Goal: Transaction & Acquisition: Subscribe to service/newsletter

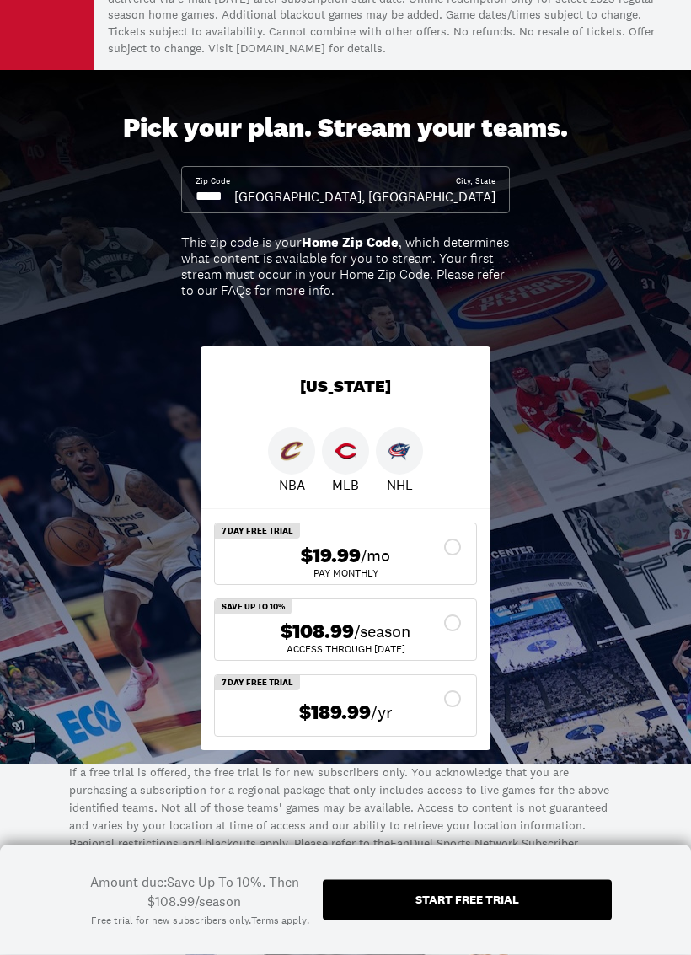
scroll to position [187, 0]
click at [459, 615] on icon at bounding box center [452, 623] width 17 height 17
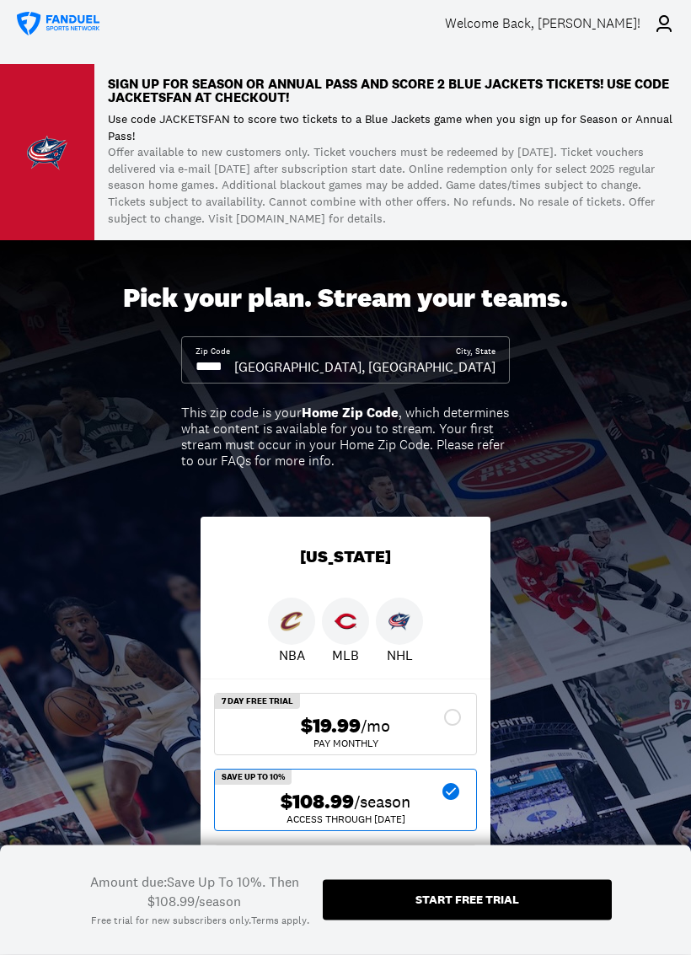
scroll to position [17, 0]
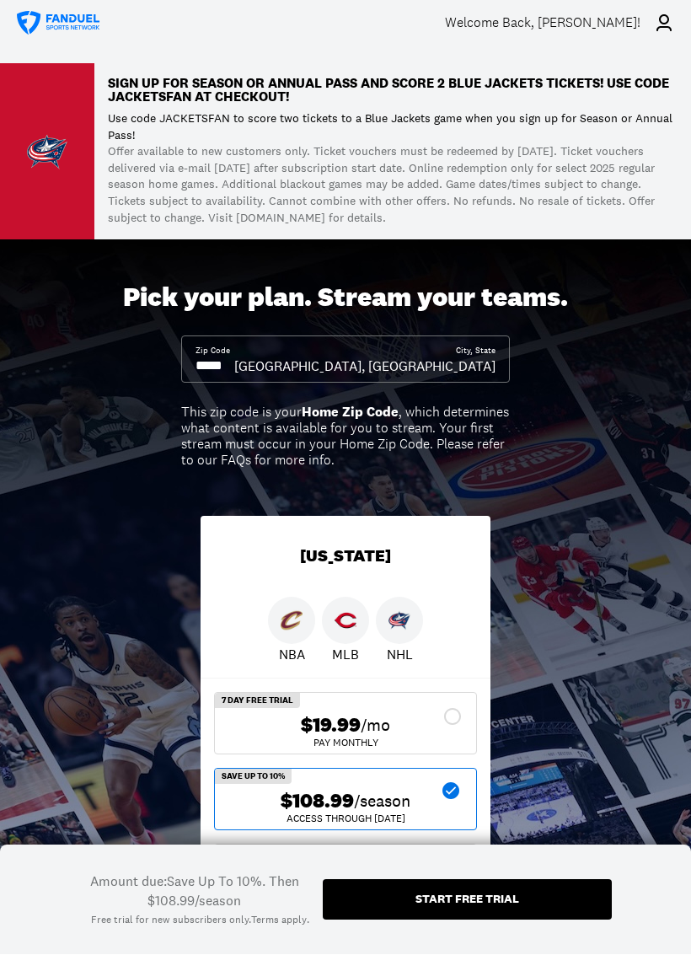
click at [665, 22] on icon at bounding box center [664, 23] width 20 height 20
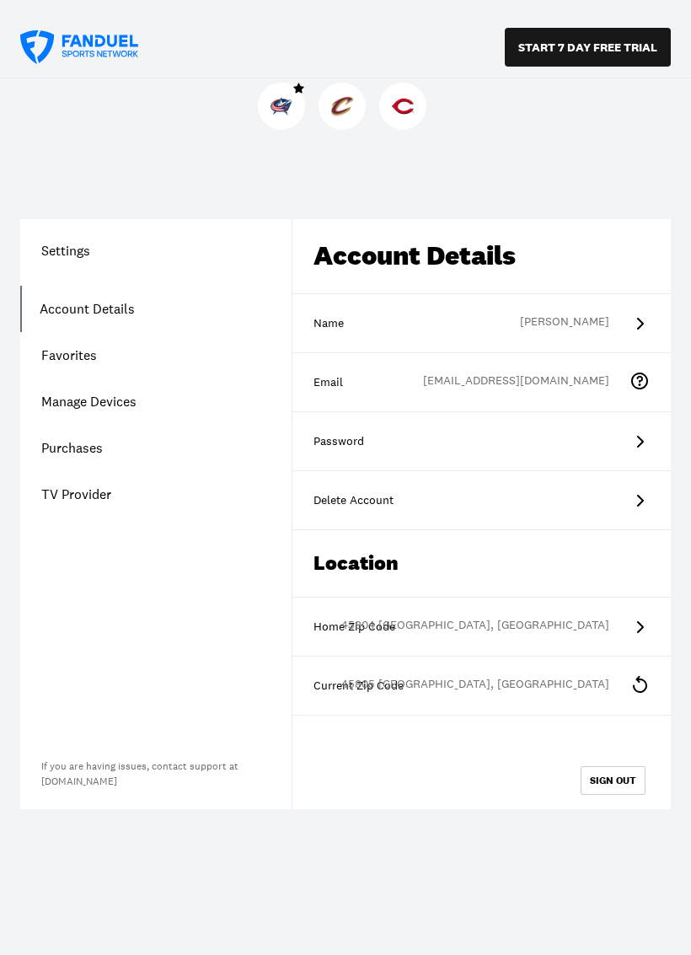
click at [641, 681] on icon at bounding box center [640, 685] width 20 height 20
click at [80, 447] on link "Purchases" at bounding box center [156, 448] width 272 height 46
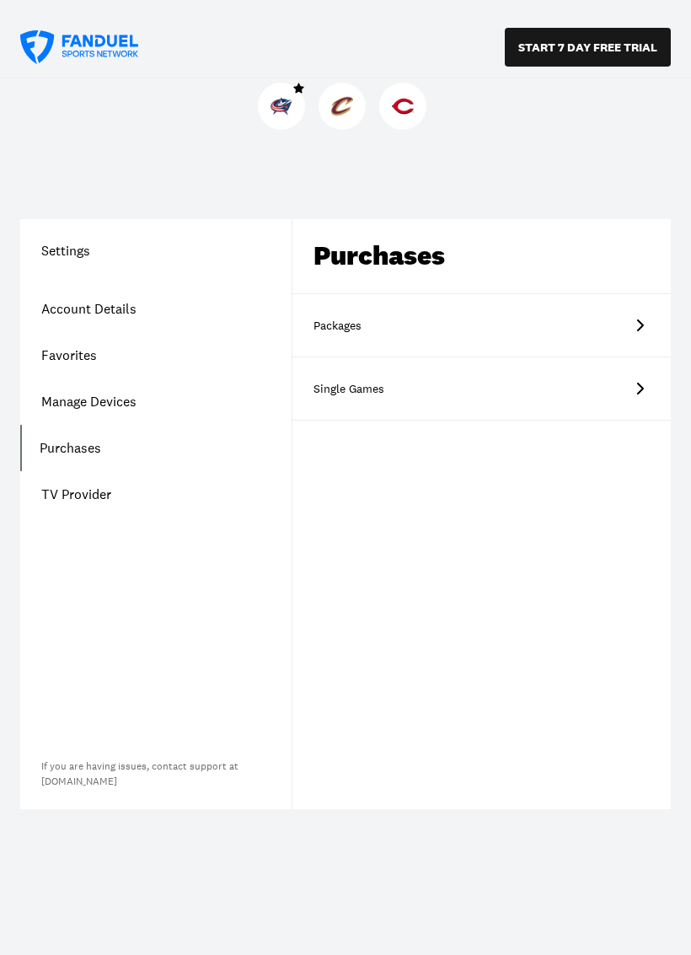
click at [611, 321] on link "Packages" at bounding box center [482, 325] width 379 height 63
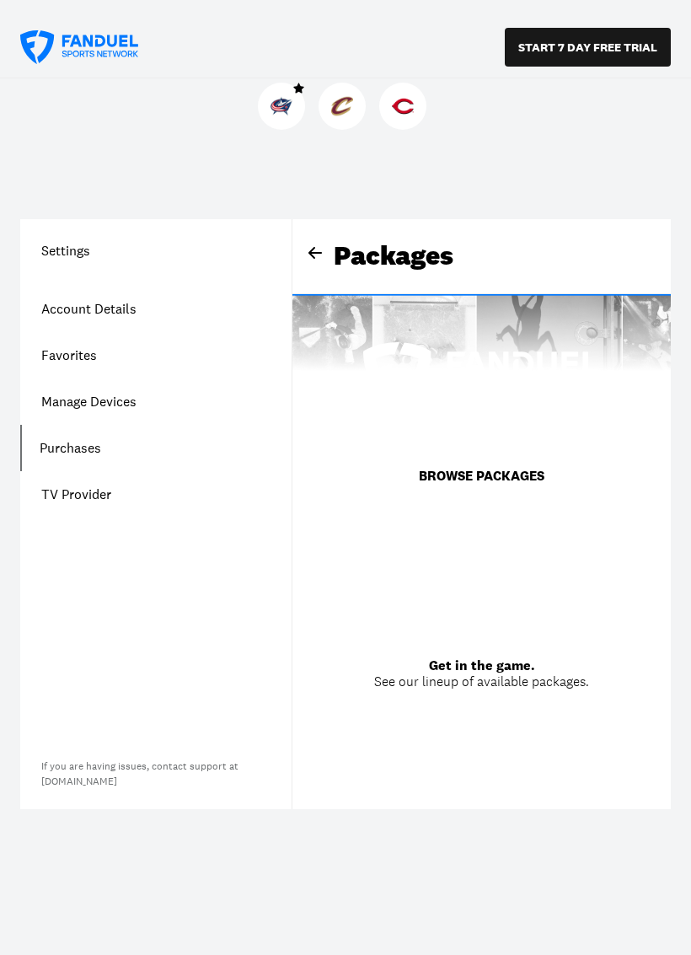
click at [493, 481] on button "BROWSE PACKAGES" at bounding box center [482, 476] width 166 height 47
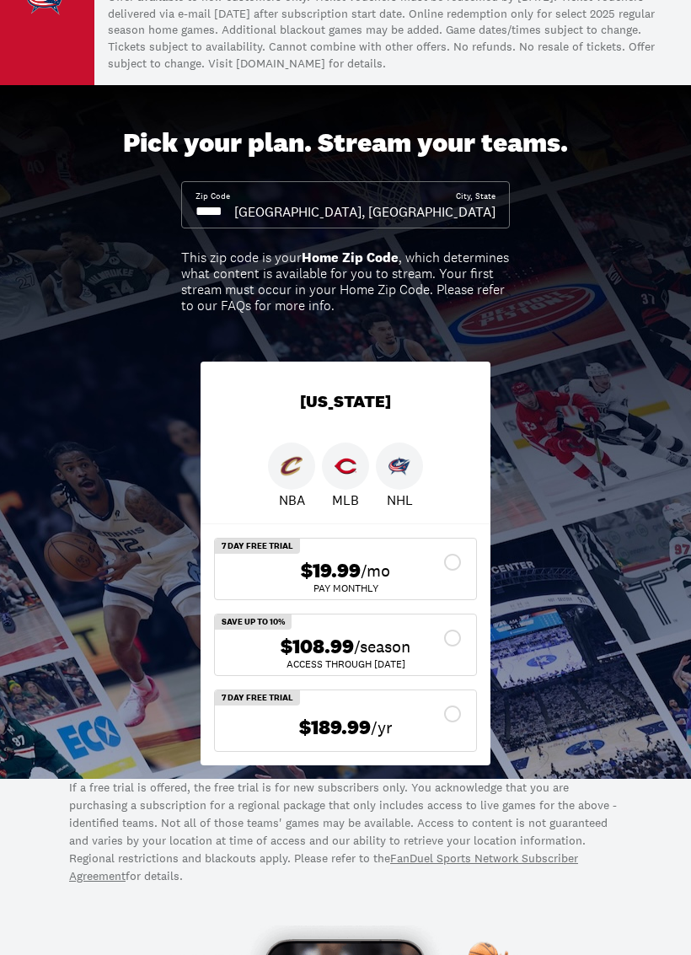
scroll to position [241, 0]
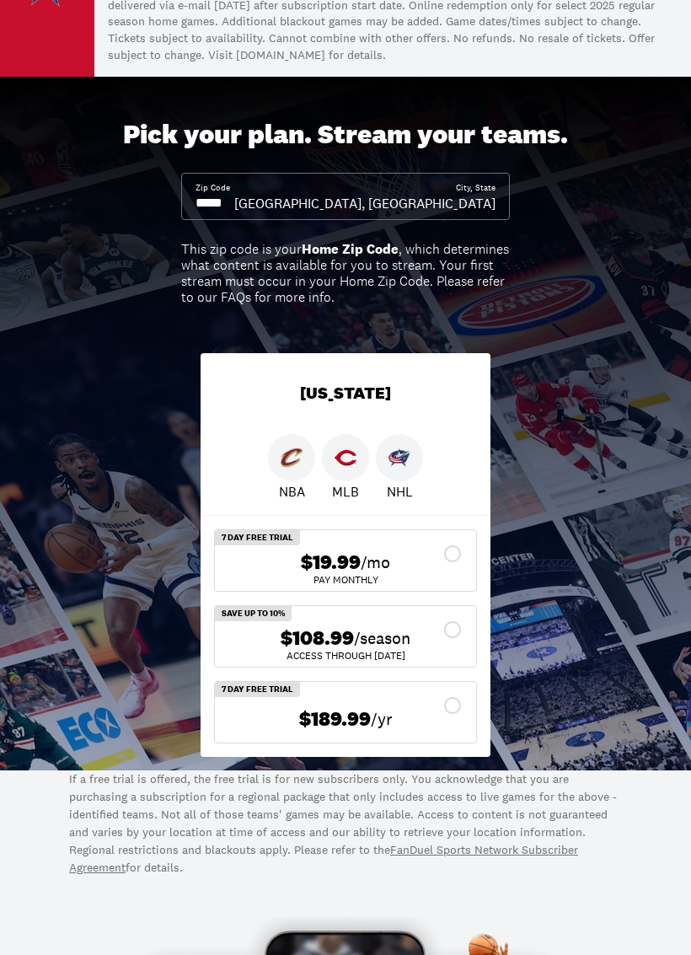
click at [460, 627] on div "$108.99 /season" at bounding box center [346, 639] width 234 height 24
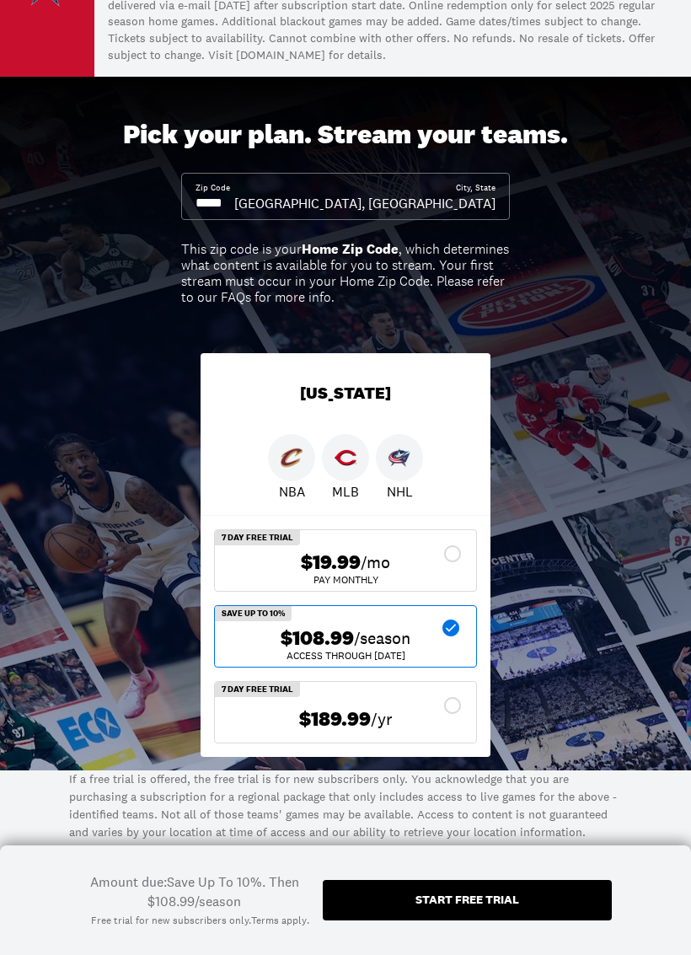
click at [449, 880] on div "Start free trial" at bounding box center [468, 900] width 104 height 12
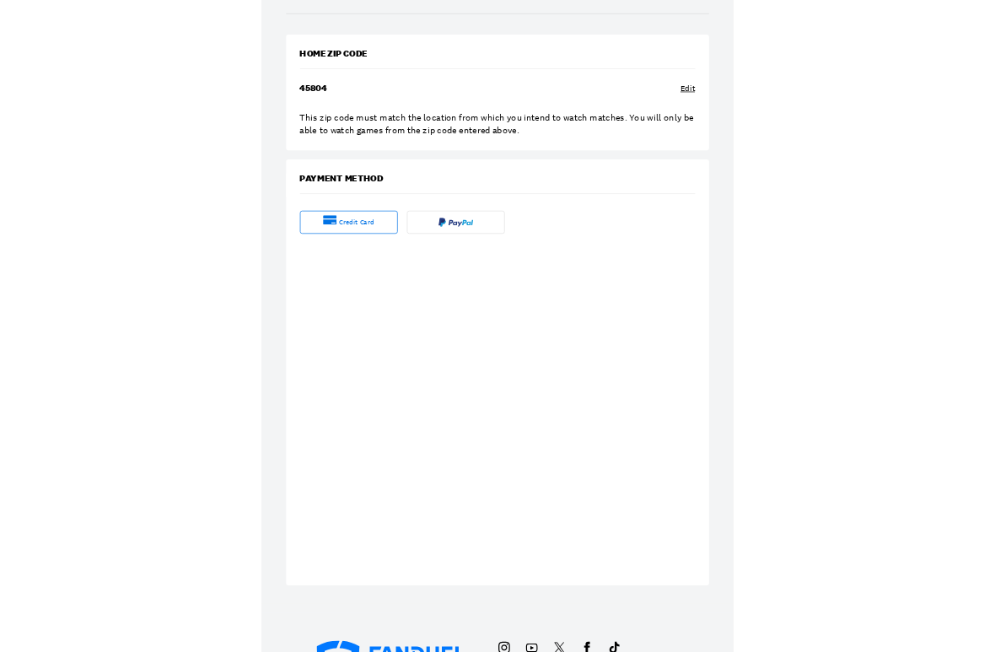
scroll to position [364, 0]
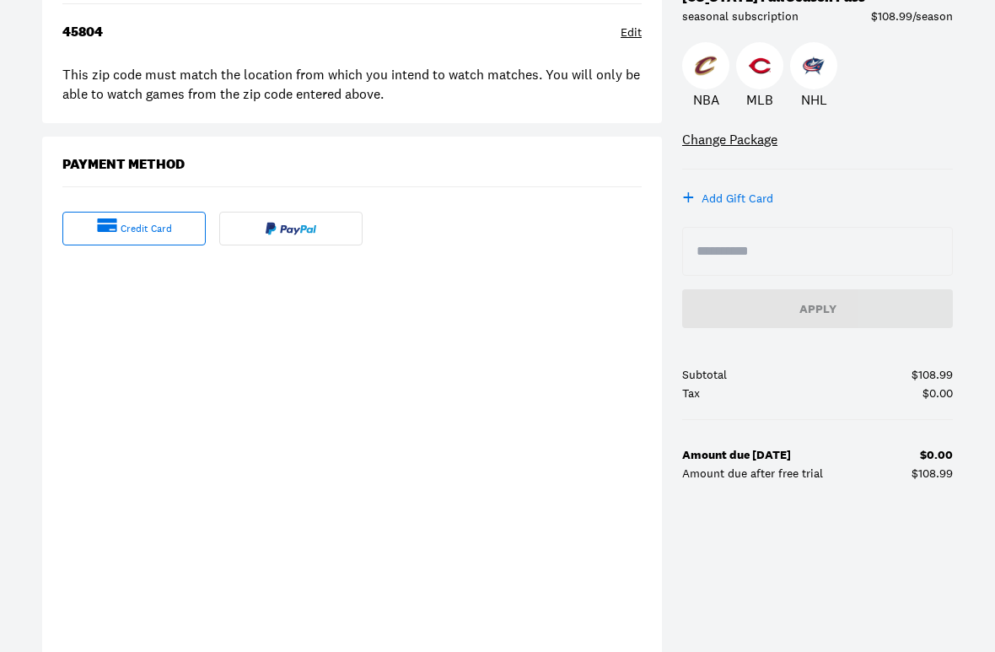
click at [691, 250] on input at bounding box center [818, 251] width 242 height 20
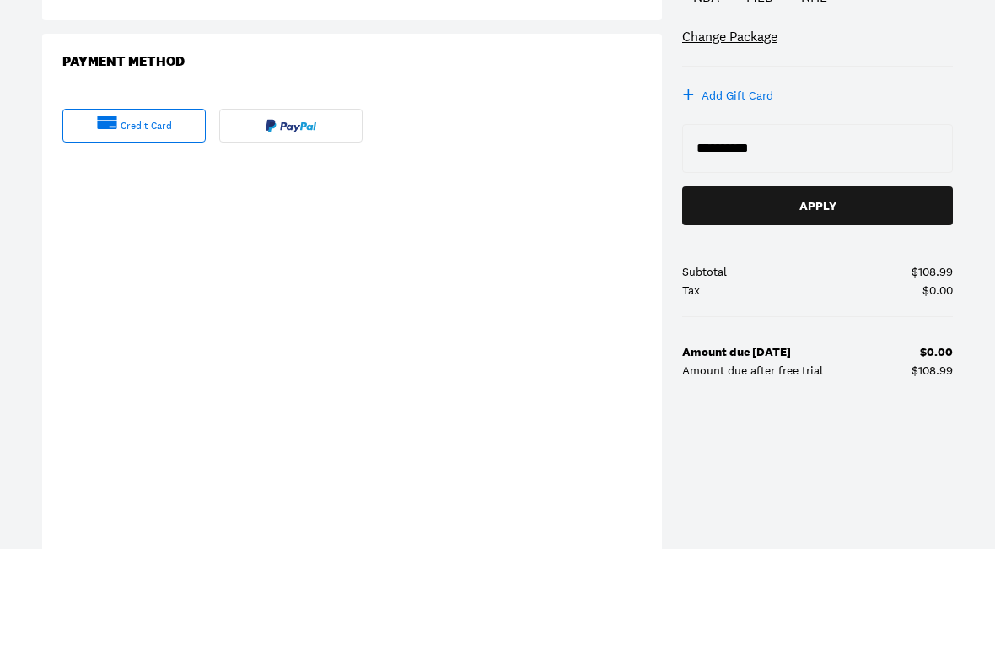
type input "**********"
click at [691, 303] on div "Apply" at bounding box center [818, 309] width 244 height 12
